Goal: Information Seeking & Learning: Learn about a topic

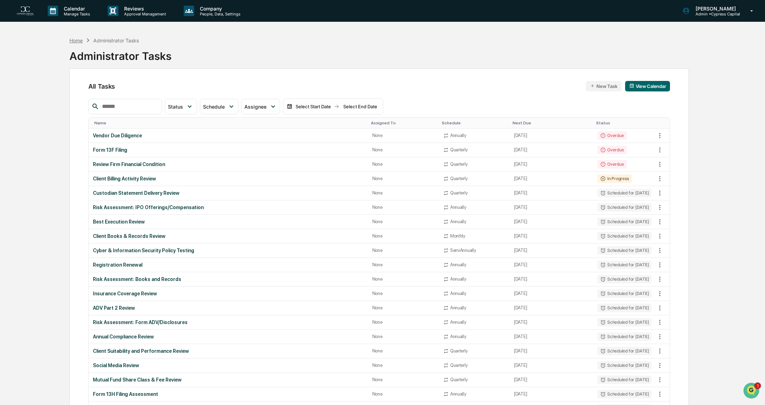
click at [80, 38] on div "Home" at bounding box center [75, 40] width 13 height 6
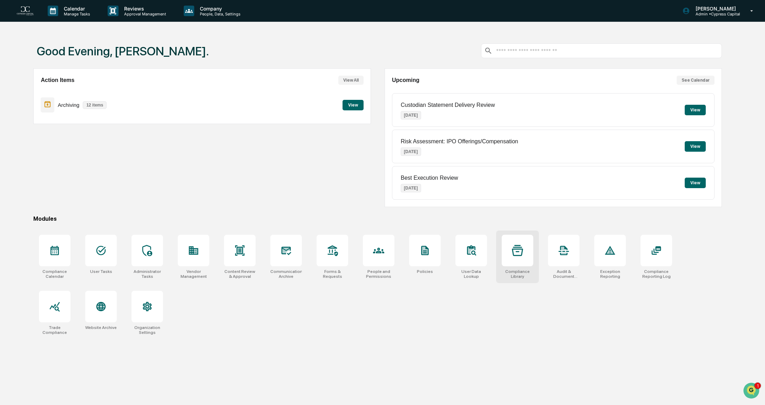
click at [516, 267] on div "Compliance Library" at bounding box center [517, 257] width 43 height 53
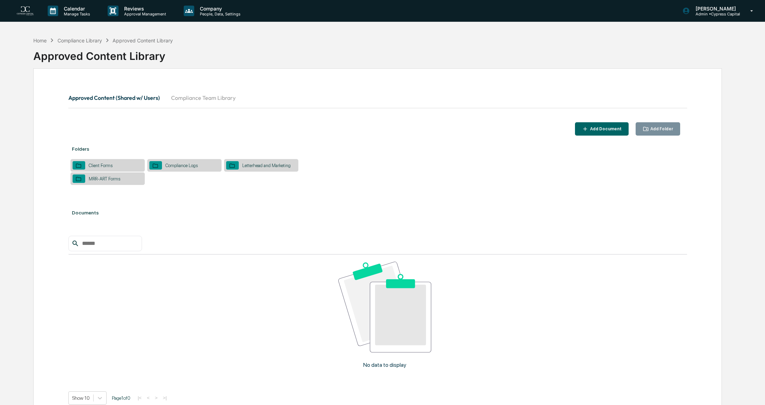
click at [197, 97] on button "Compliance Team Library" at bounding box center [203, 97] width 76 height 17
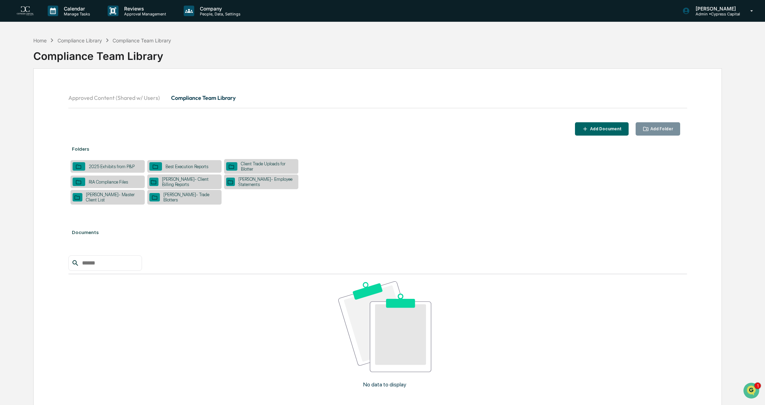
click at [216, 96] on button "Compliance Team Library" at bounding box center [203, 97] width 76 height 17
click at [179, 185] on div "Stark- Client Billing Reports" at bounding box center [184, 181] width 74 height 15
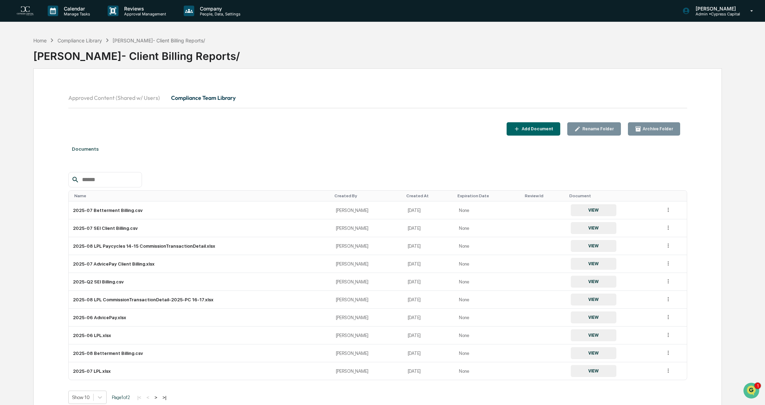
click at [84, 197] on div "Name" at bounding box center [201, 195] width 254 height 5
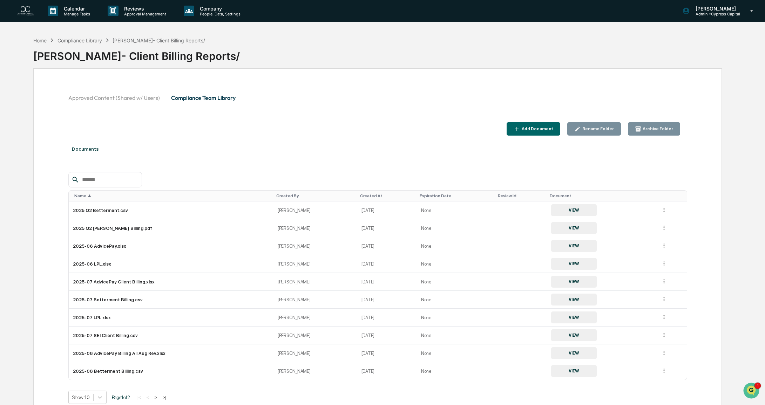
click at [84, 197] on div "Name ▲" at bounding box center [172, 195] width 196 height 5
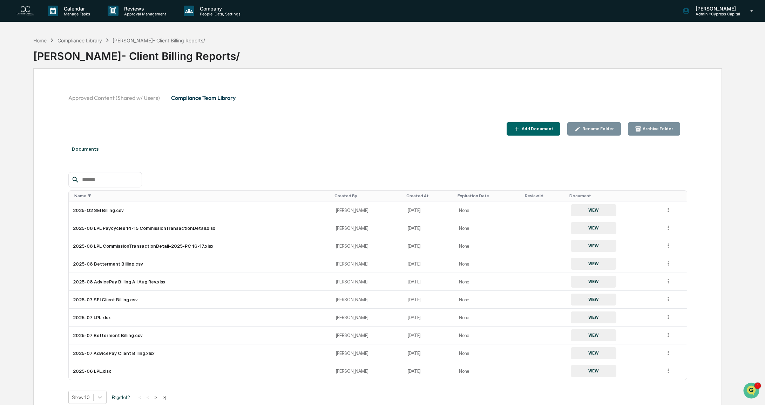
click at [84, 197] on div "Name ▼" at bounding box center [201, 195] width 254 height 5
click at [406, 194] on div "Created At" at bounding box center [429, 195] width 46 height 5
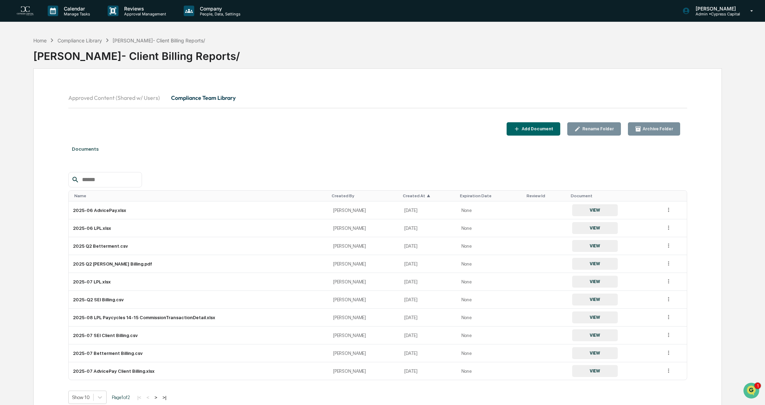
click at [404, 194] on div "Created At ▲" at bounding box center [428, 195] width 51 height 5
click at [536, 129] on div "Add Document" at bounding box center [536, 128] width 33 height 5
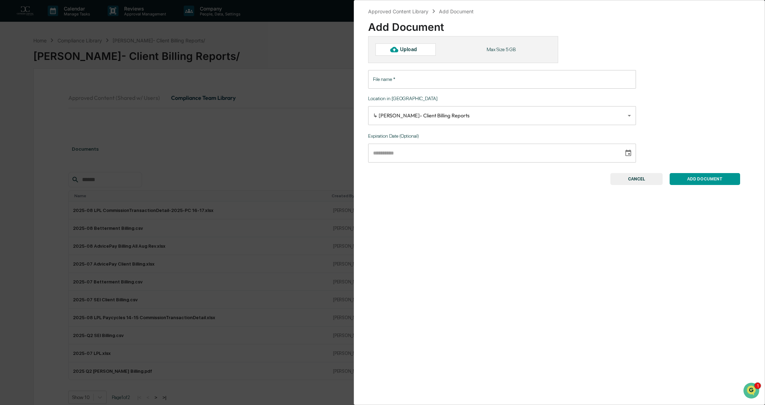
click at [410, 49] on div "Upload" at bounding box center [411, 50] width 23 height 6
type input "**********"
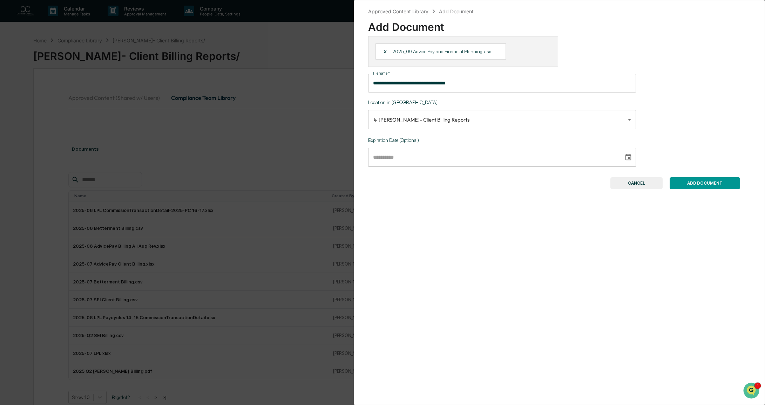
click at [699, 185] on button "ADD DOCUMENT" at bounding box center [704, 183] width 70 height 12
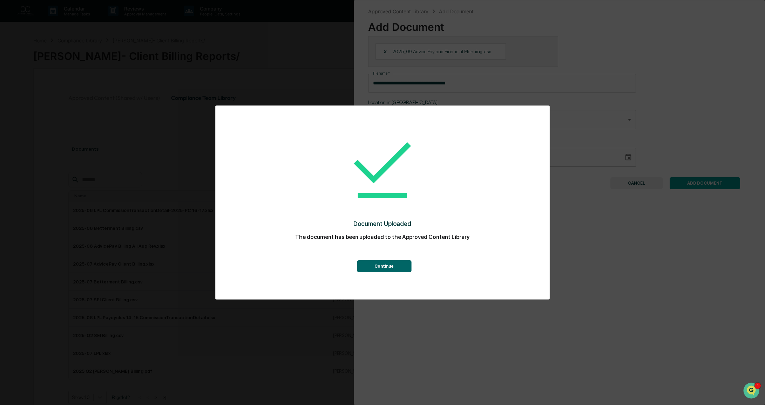
click at [391, 266] on button "Continue" at bounding box center [384, 266] width 54 height 12
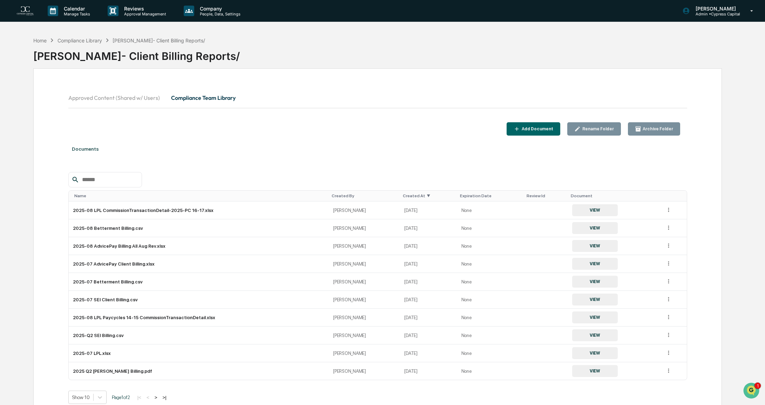
click at [534, 129] on div "Add Document" at bounding box center [536, 128] width 33 height 5
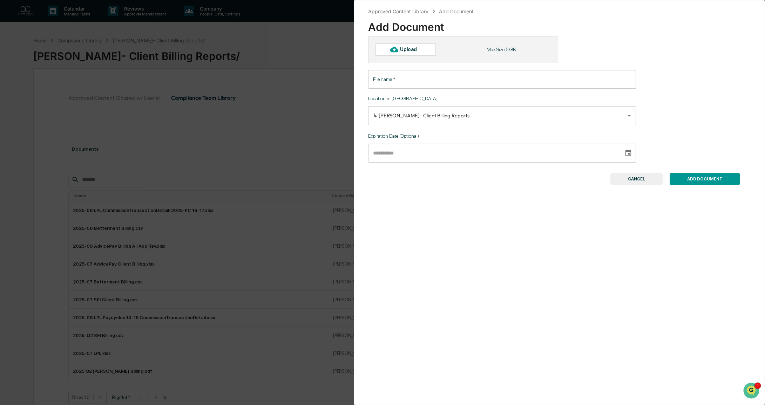
click at [388, 51] on div "Upload" at bounding box center [405, 49] width 60 height 12
type input "**********"
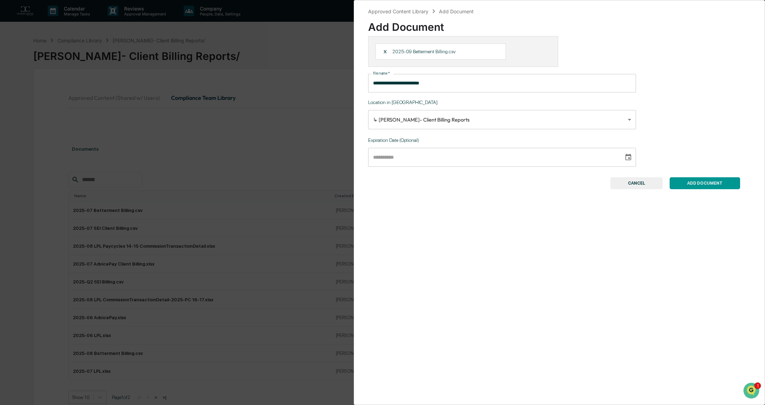
click at [697, 185] on button "ADD DOCUMENT" at bounding box center [704, 183] width 70 height 12
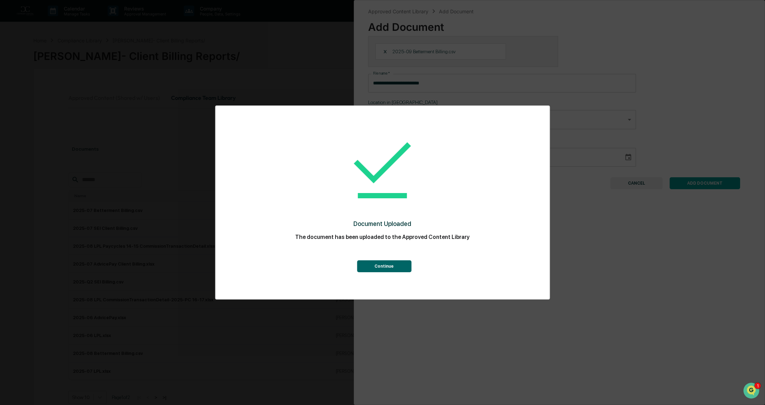
click at [374, 269] on button "Continue" at bounding box center [384, 266] width 54 height 12
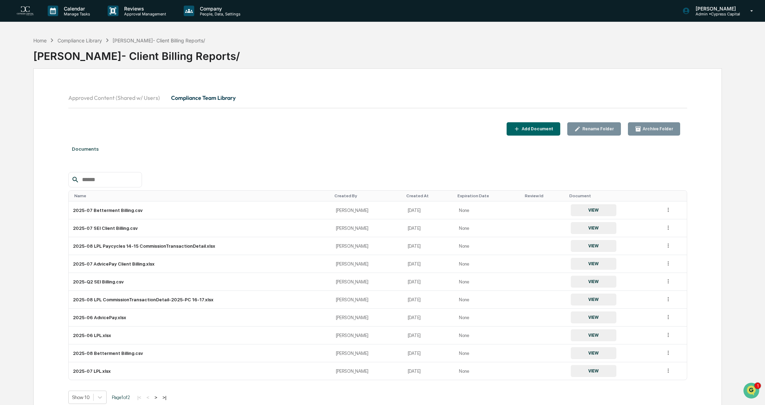
click at [520, 129] on icon "button" at bounding box center [516, 129] width 7 height 7
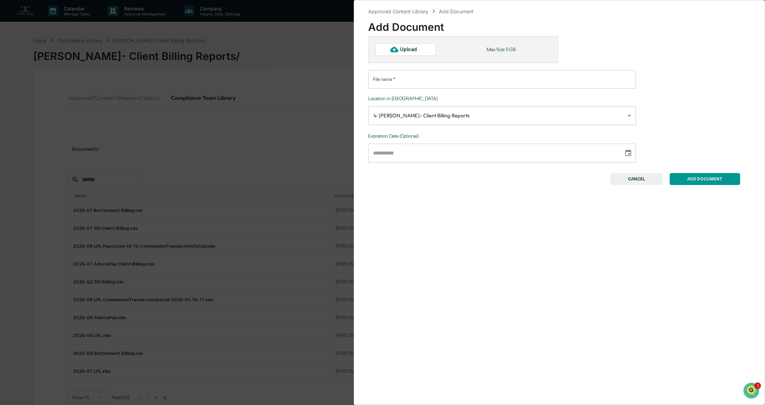
click at [407, 47] on div "Upload" at bounding box center [411, 50] width 23 height 6
type input "**********"
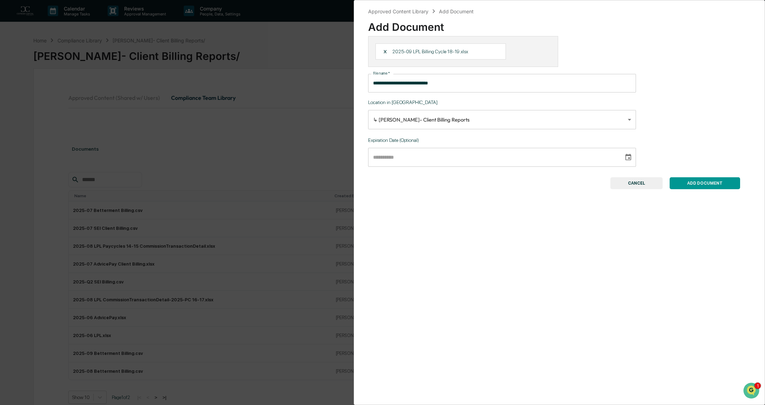
click at [714, 183] on button "ADD DOCUMENT" at bounding box center [704, 183] width 70 height 12
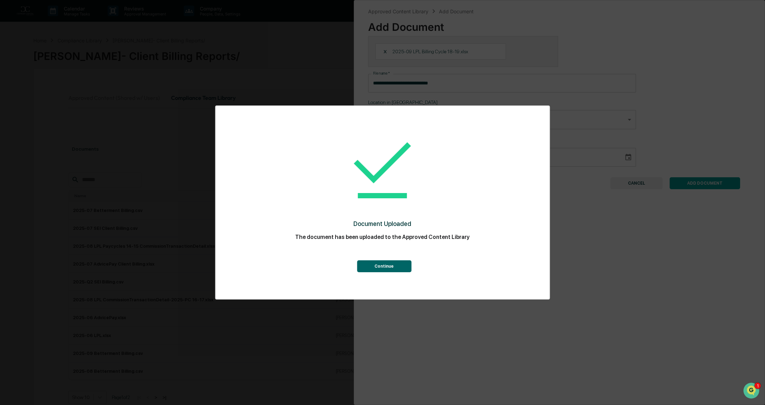
click at [392, 269] on button "Continue" at bounding box center [384, 266] width 54 height 12
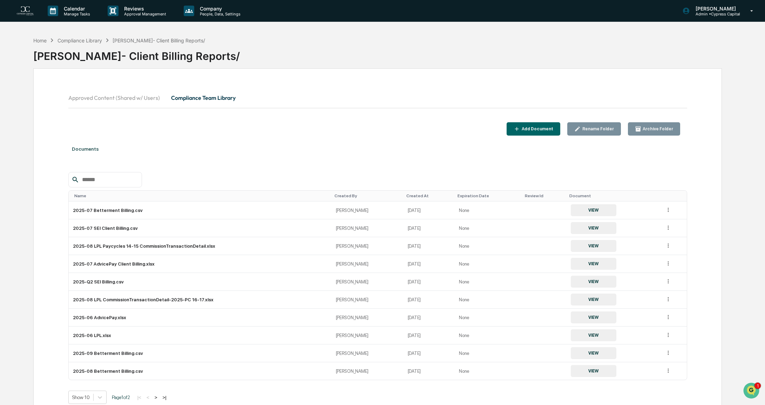
click at [530, 131] on div "Add Document" at bounding box center [536, 128] width 33 height 5
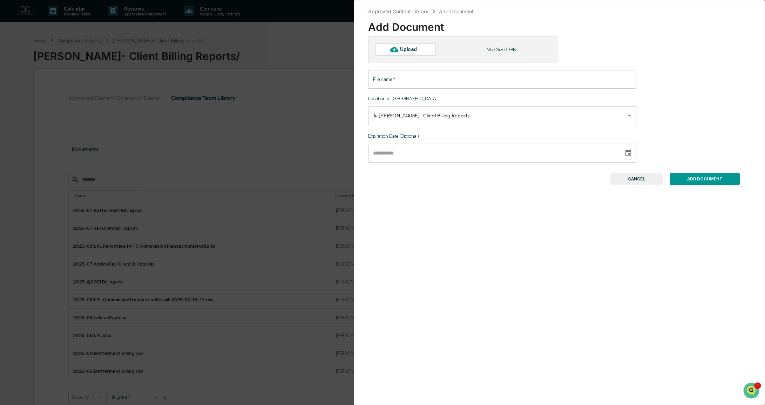
click at [406, 49] on div "Upload" at bounding box center [411, 50] width 23 height 6
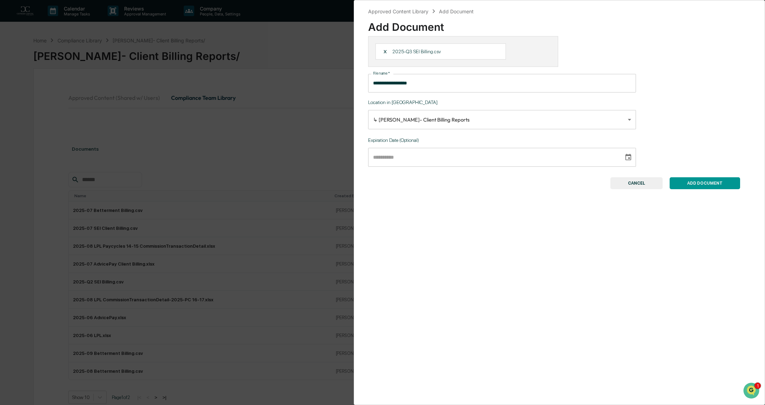
type input "**********"
click at [701, 182] on button "ADD DOCUMENT" at bounding box center [704, 183] width 70 height 12
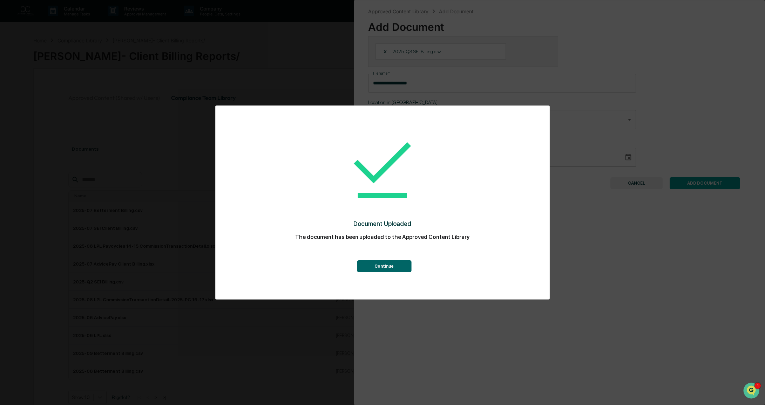
click at [390, 264] on button "Continue" at bounding box center [384, 266] width 54 height 12
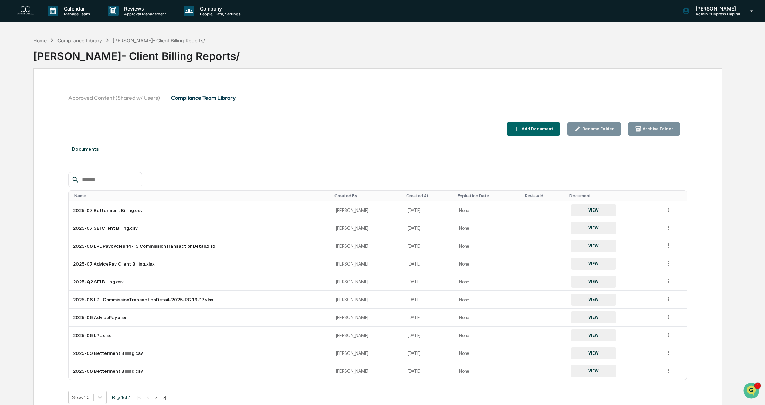
click at [406, 198] on div "Created At" at bounding box center [429, 195] width 46 height 5
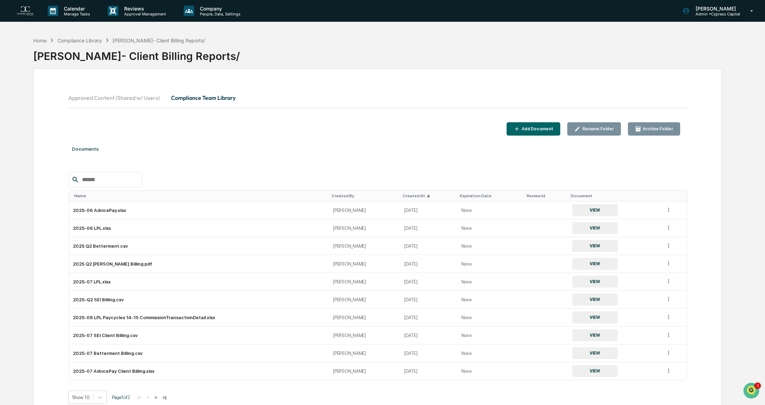
click at [403, 196] on div "Created At ▲" at bounding box center [428, 195] width 51 height 5
click at [81, 40] on div "Compliance Library" at bounding box center [79, 40] width 44 height 6
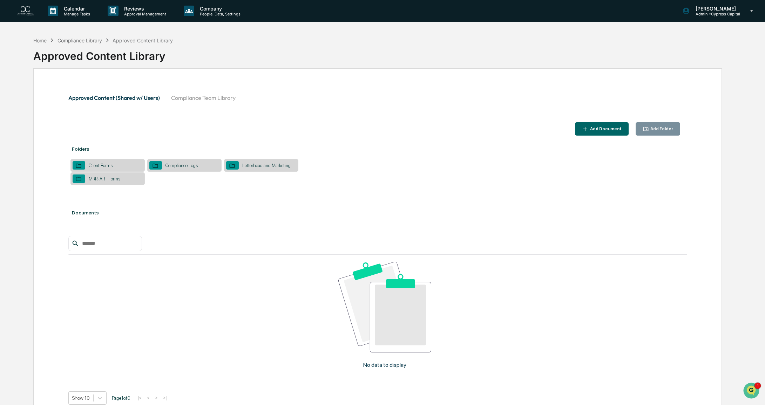
click at [38, 37] on div "Home" at bounding box center [39, 40] width 13 height 6
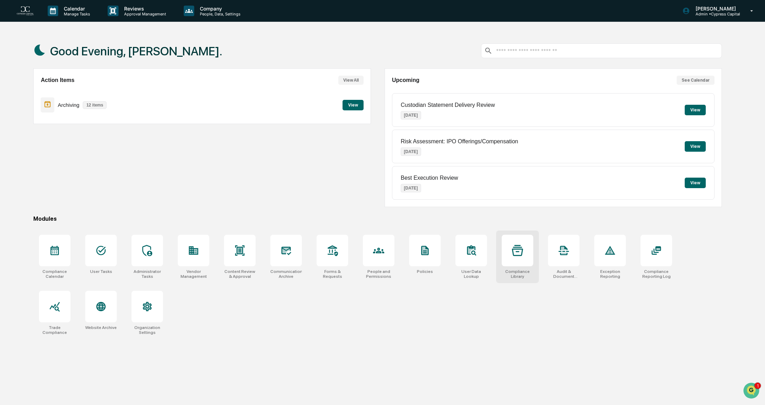
click at [526, 254] on div at bounding box center [517, 251] width 32 height 32
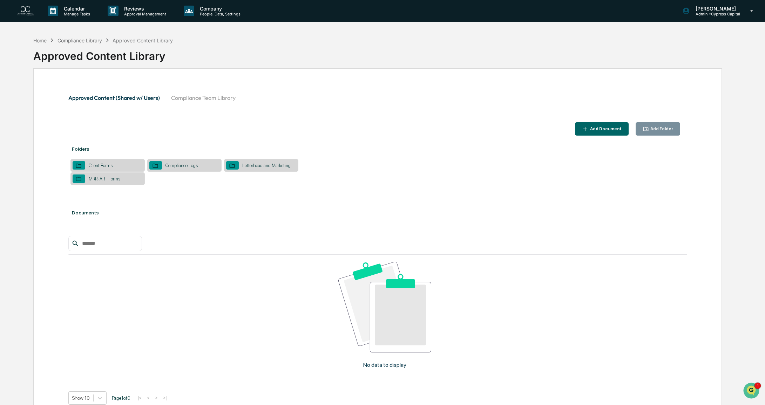
click at [202, 95] on button "Compliance Team Library" at bounding box center [203, 97] width 76 height 17
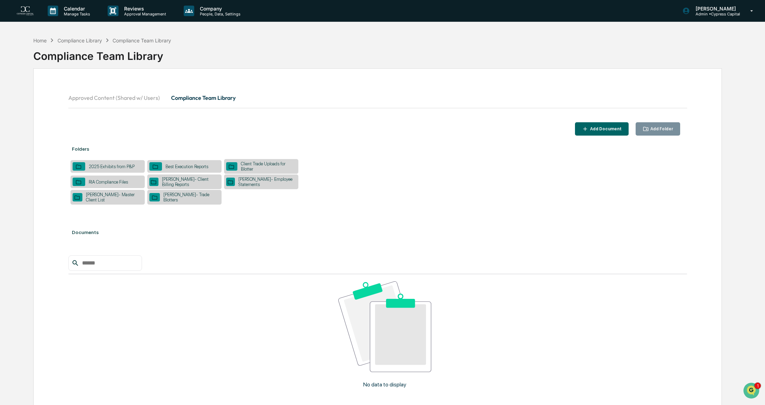
click at [114, 183] on div "RIA Compliance Files" at bounding box center [108, 181] width 46 height 5
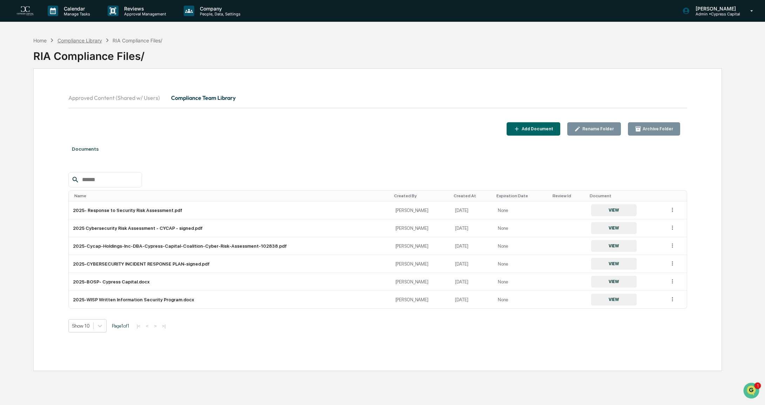
click at [91, 40] on div "Compliance Library" at bounding box center [79, 40] width 44 height 6
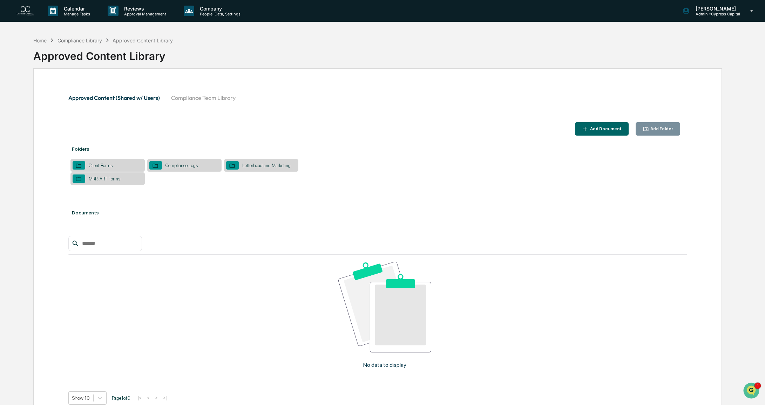
click at [195, 100] on button "Compliance Team Library" at bounding box center [203, 97] width 76 height 17
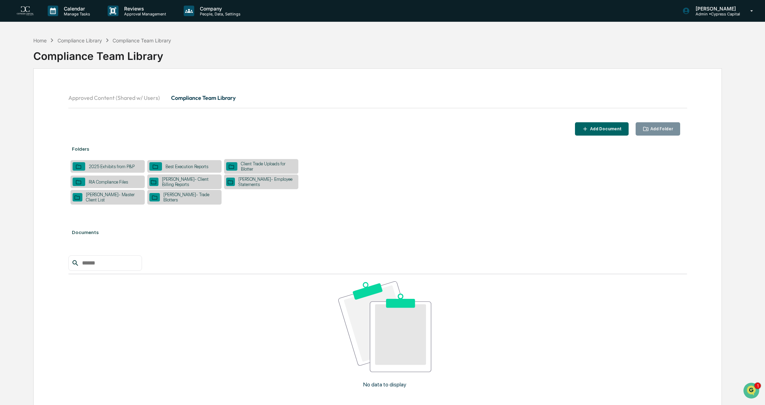
click at [122, 169] on div "2025 Exhibits from P&P" at bounding box center [111, 166] width 53 height 5
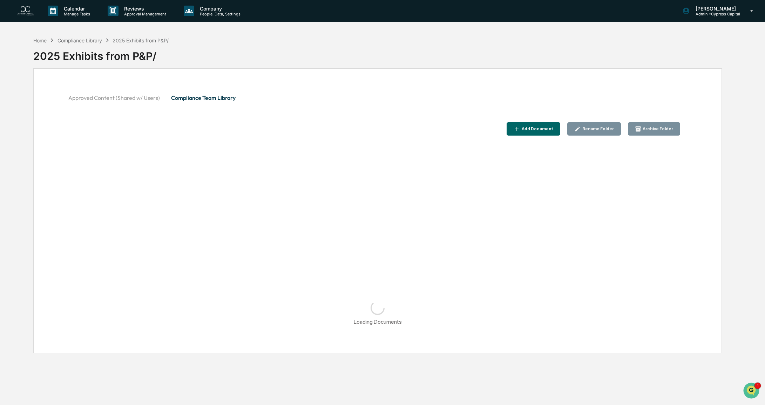
click at [87, 42] on div "Compliance Library" at bounding box center [79, 40] width 44 height 6
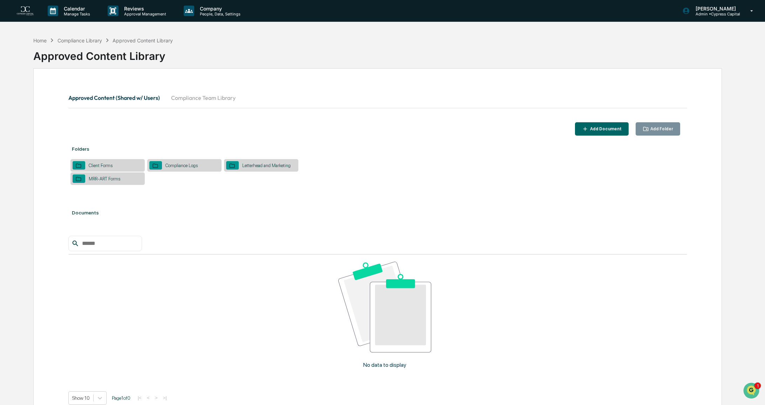
click at [208, 98] on button "Compliance Team Library" at bounding box center [203, 97] width 76 height 17
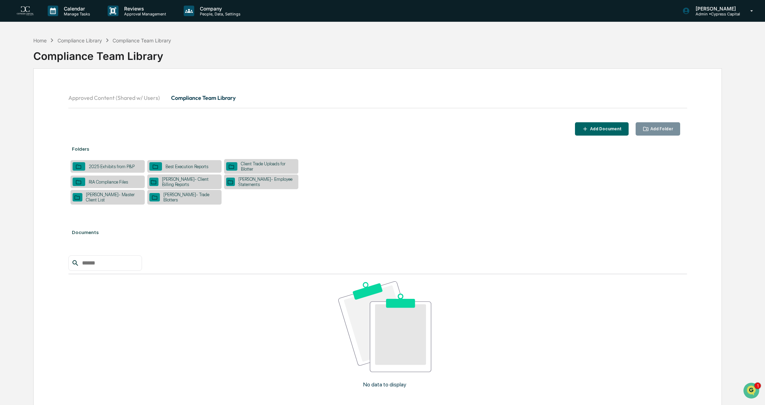
click at [263, 166] on div "Client Trade Uploads for Blotter" at bounding box center [266, 166] width 59 height 11
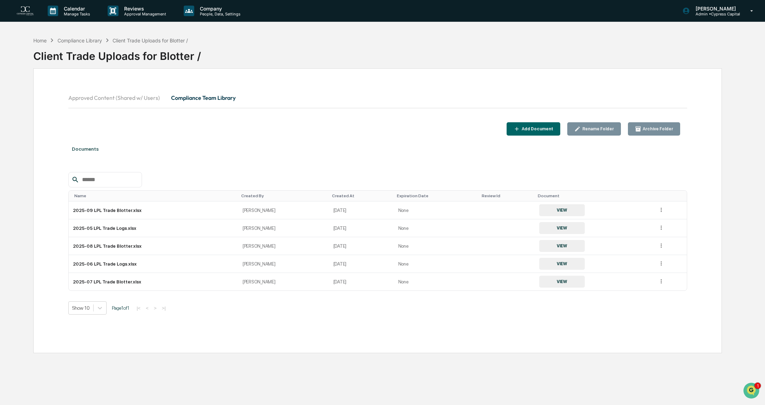
click at [163, 38] on div "Client Trade Uploads for Blotter /" at bounding box center [149, 40] width 75 height 6
click at [81, 38] on div "Compliance Library" at bounding box center [79, 40] width 44 height 6
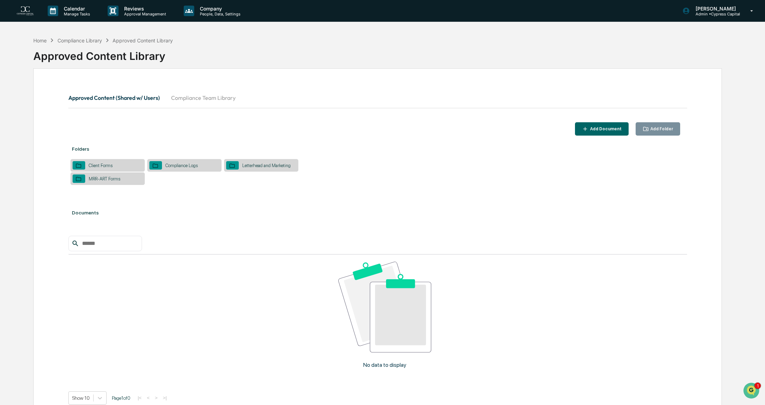
click at [208, 97] on button "Compliance Team Library" at bounding box center [203, 97] width 76 height 17
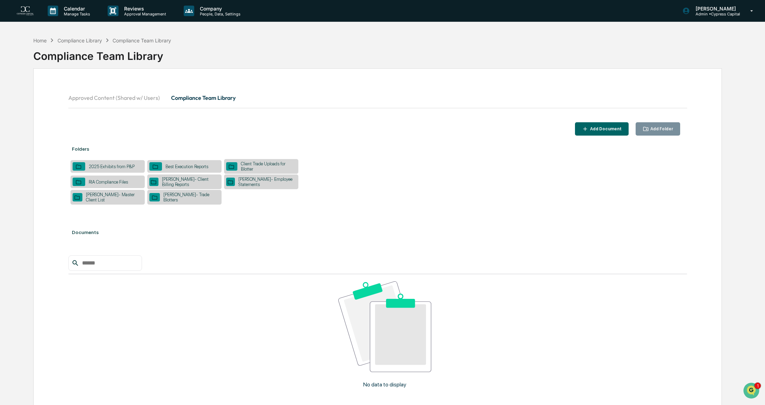
click at [268, 185] on div "Stark- Employee Statements" at bounding box center [265, 182] width 61 height 11
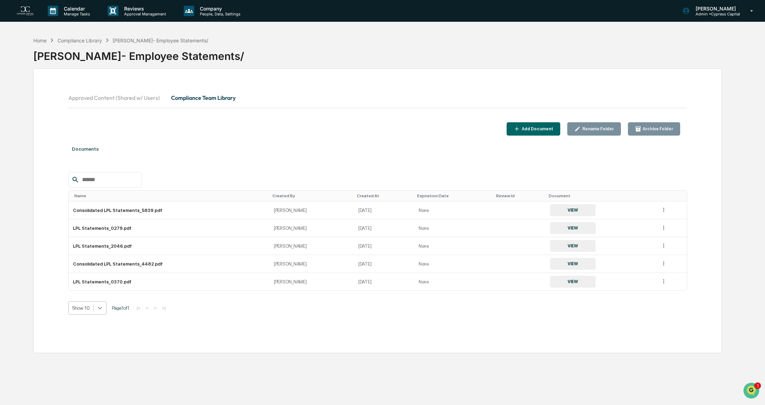
click at [99, 307] on icon at bounding box center [99, 307] width 7 height 7
click at [83, 358] on div "Show 50" at bounding box center [87, 357] width 38 height 11
click at [550, 211] on button "VIEW" at bounding box center [573, 210] width 46 height 12
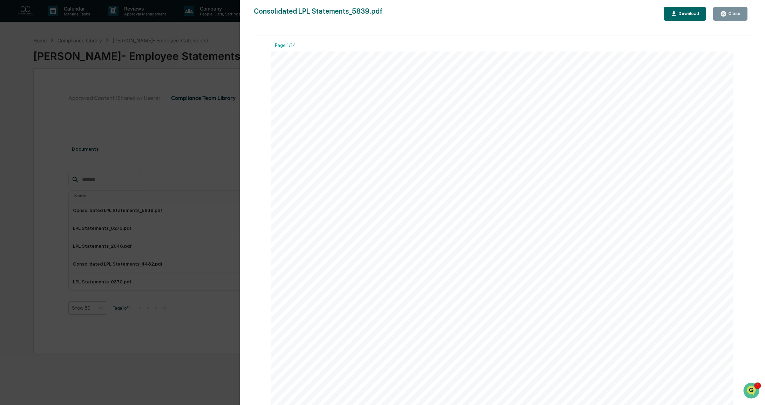
click at [730, 14] on div "Close" at bounding box center [733, 13] width 14 height 5
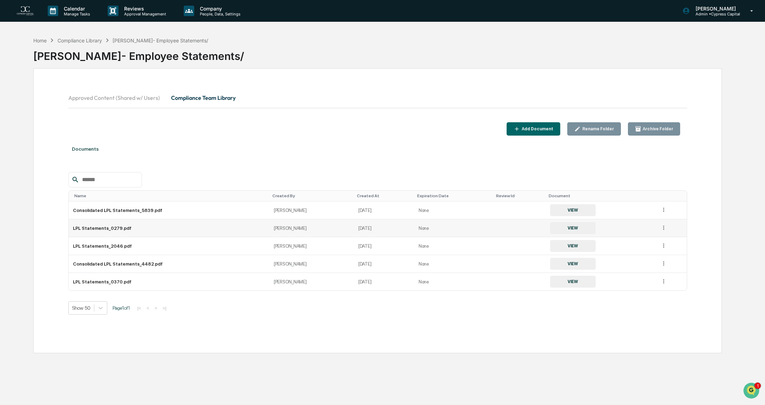
click at [558, 228] on button "VIEW" at bounding box center [573, 228] width 46 height 12
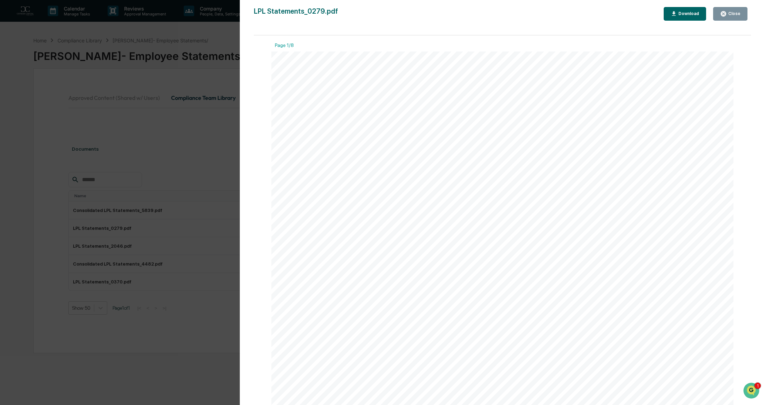
click at [725, 12] on icon "button" at bounding box center [722, 13] width 5 height 5
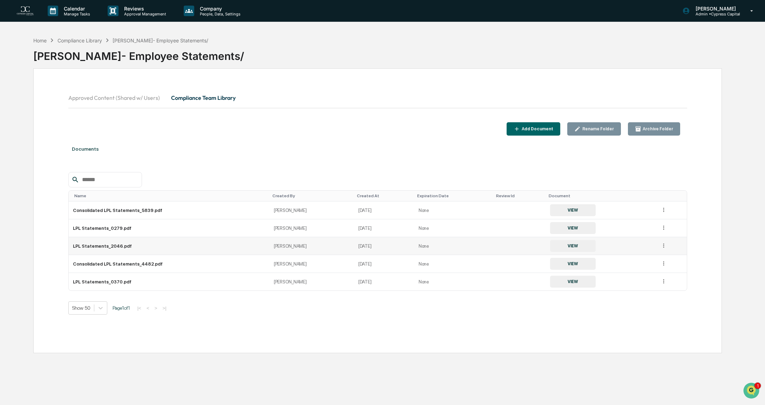
click at [551, 245] on button "VIEW" at bounding box center [573, 246] width 46 height 12
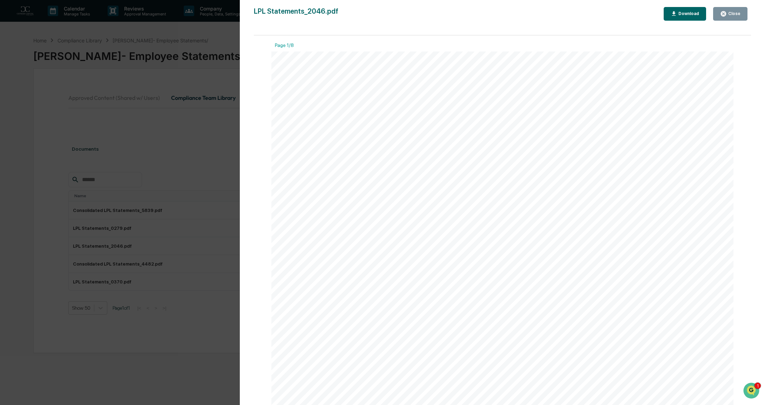
click at [727, 17] on button "Close" at bounding box center [730, 14] width 34 height 14
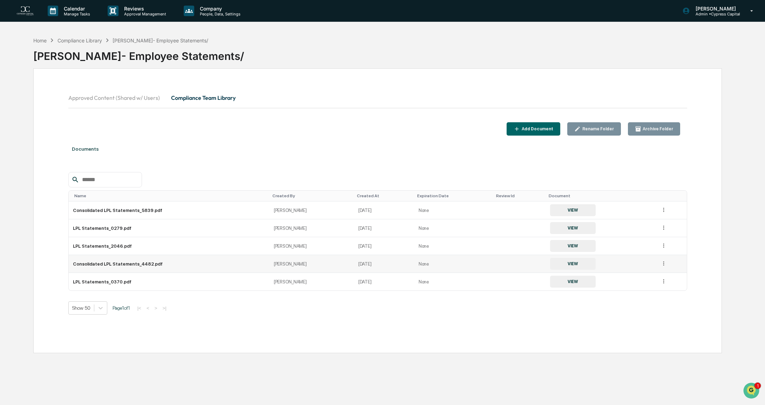
click at [556, 263] on button "VIEW" at bounding box center [573, 264] width 46 height 12
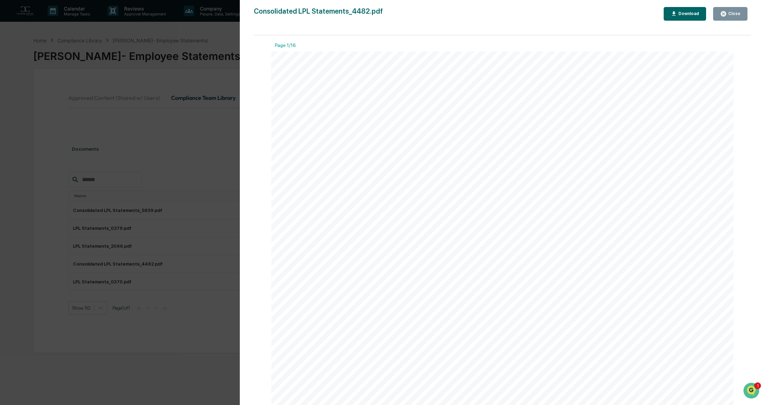
click at [731, 14] on div "Close" at bounding box center [733, 13] width 14 height 5
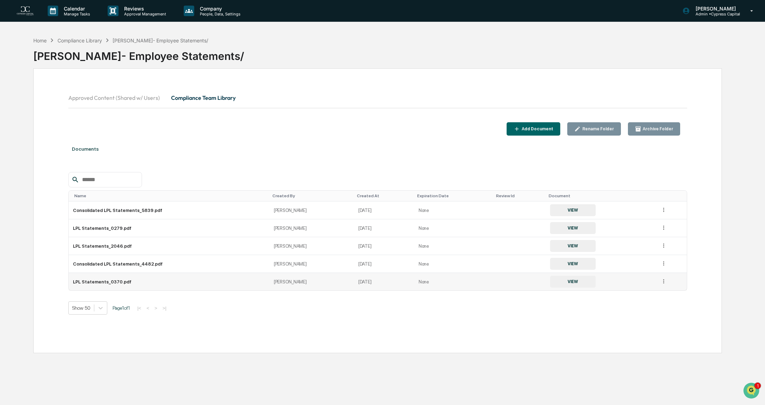
click at [550, 280] on button "VIEW" at bounding box center [573, 282] width 46 height 12
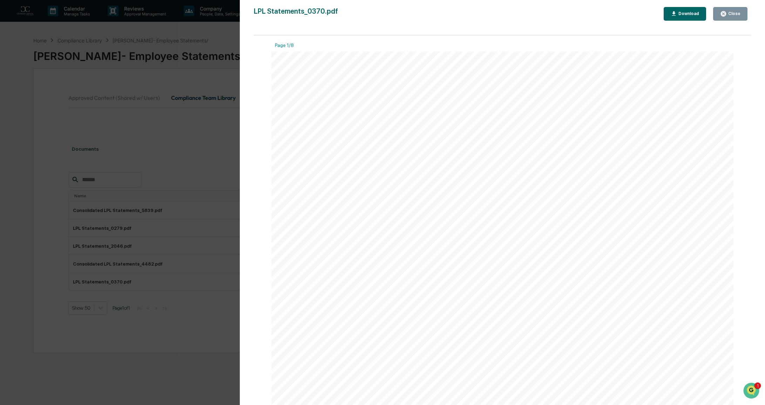
click at [722, 11] on icon "button" at bounding box center [723, 14] width 7 height 7
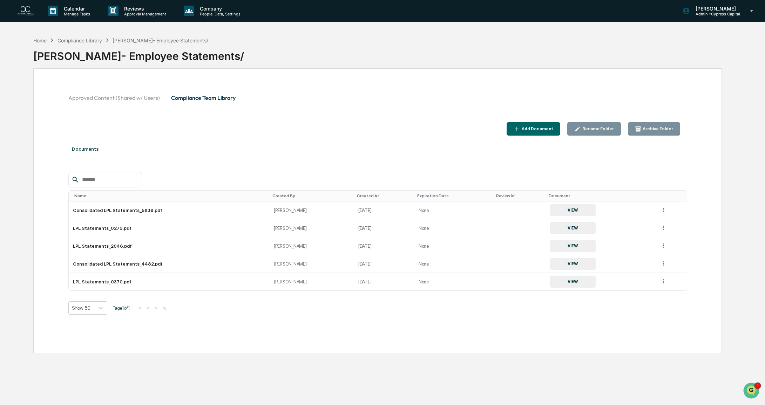
click at [91, 40] on div "Compliance Library" at bounding box center [79, 40] width 44 height 6
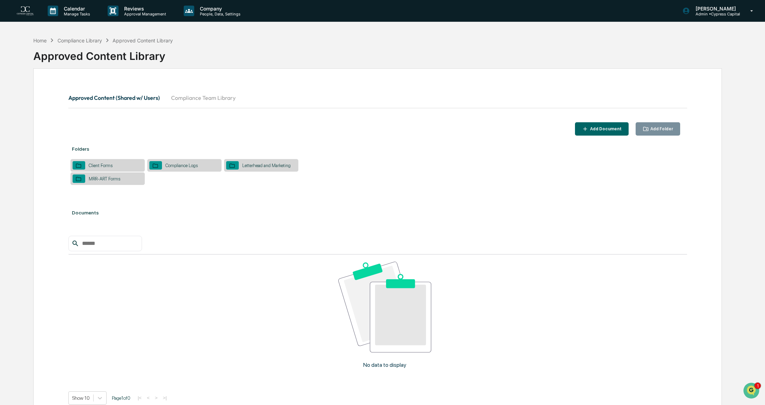
click at [208, 96] on button "Compliance Team Library" at bounding box center [203, 97] width 76 height 17
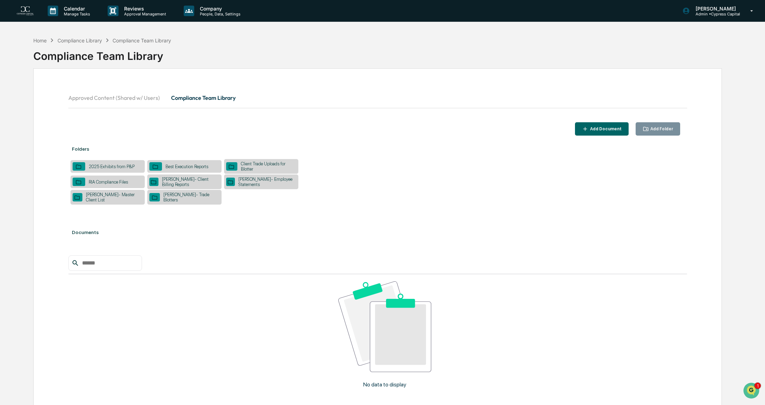
click at [116, 197] on div "Stark- Master Client List" at bounding box center [112, 197] width 60 height 11
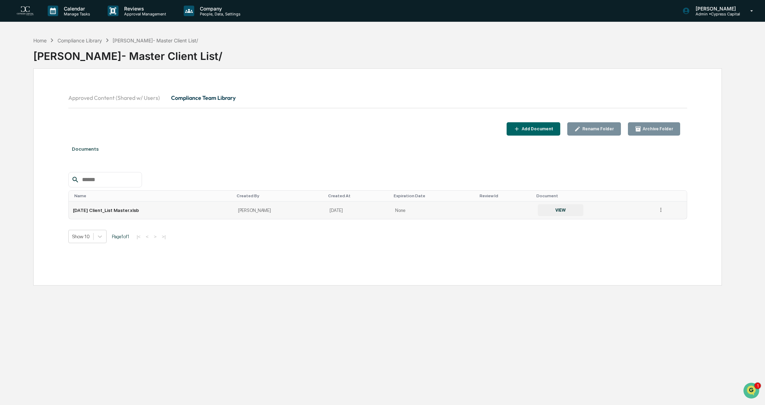
click at [552, 210] on button "VIEW" at bounding box center [560, 210] width 46 height 12
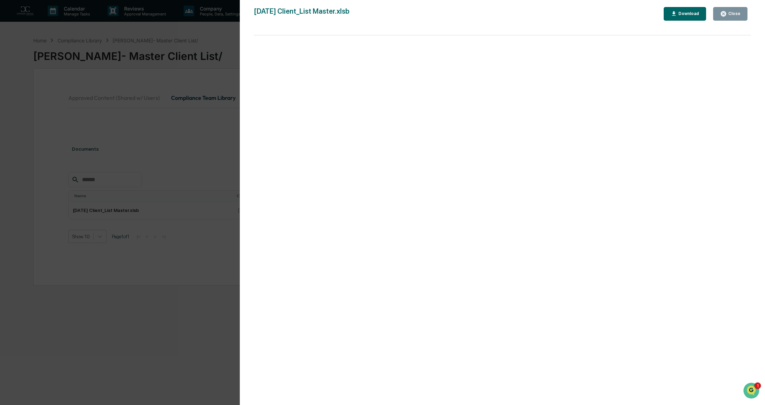
click at [129, 344] on div "Version History 09/04/2025, 09:09 PM Kate Clark 2025-09-03 Client_List Master.x…" at bounding box center [382, 202] width 765 height 405
